Goal: Information Seeking & Learning: Learn about a topic

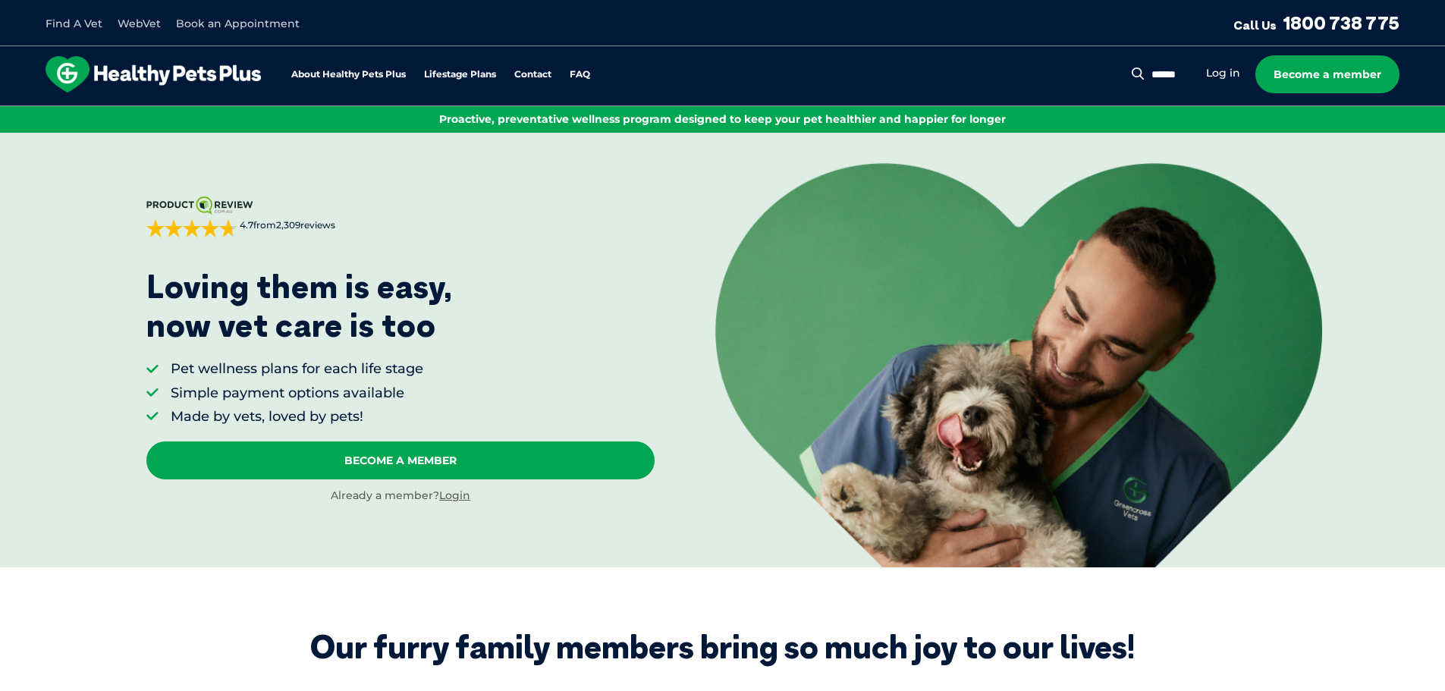
click at [118, 71] on img at bounding box center [153, 74] width 215 height 36
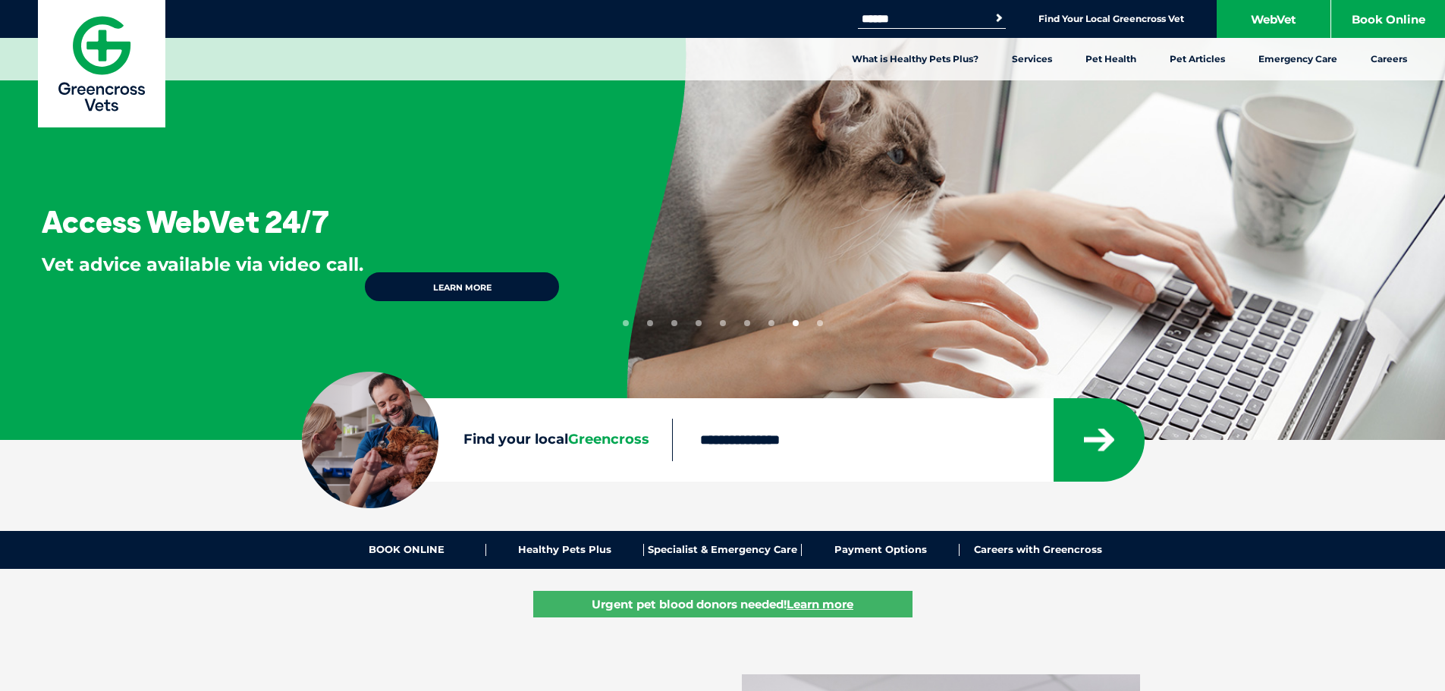
click at [428, 289] on link "Learn more" at bounding box center [461, 287] width 197 height 32
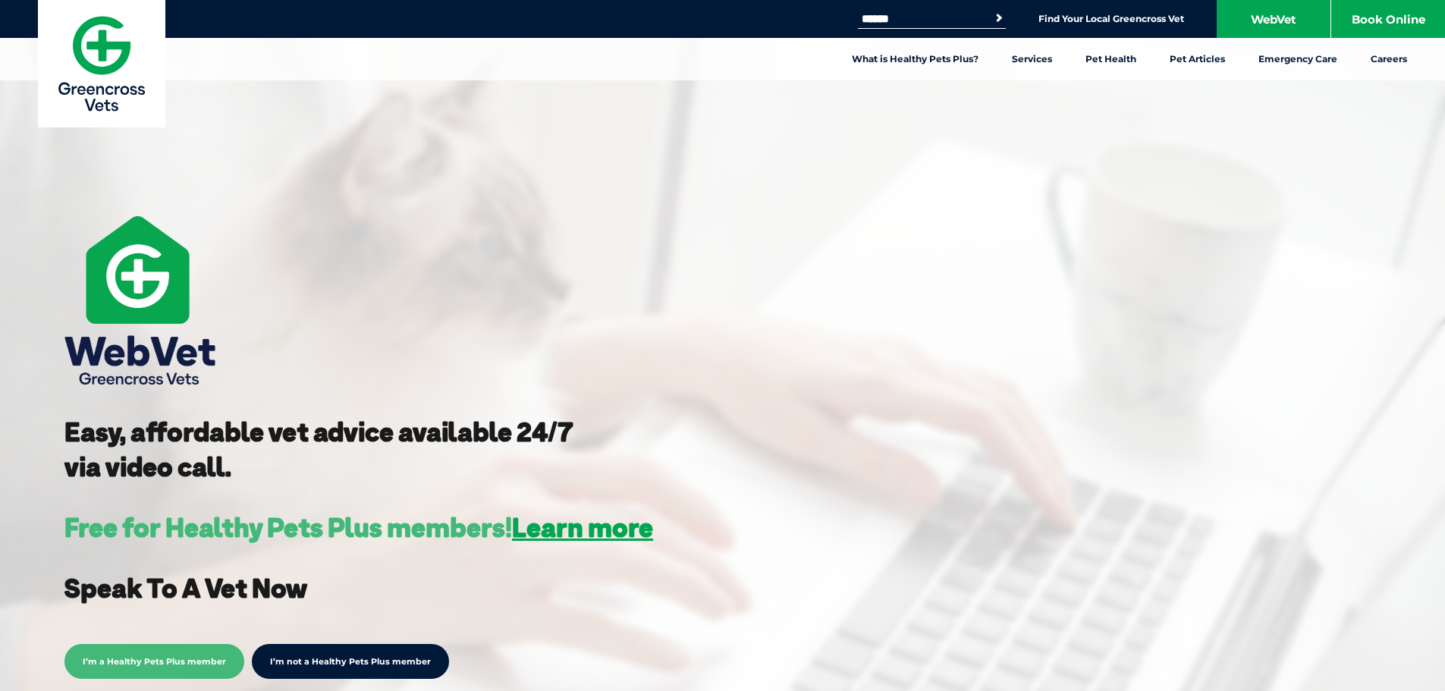
click at [202, 645] on span "I’m a Healthy Pets Plus member" at bounding box center [154, 661] width 180 height 35
